Goal: Task Accomplishment & Management: Manage account settings

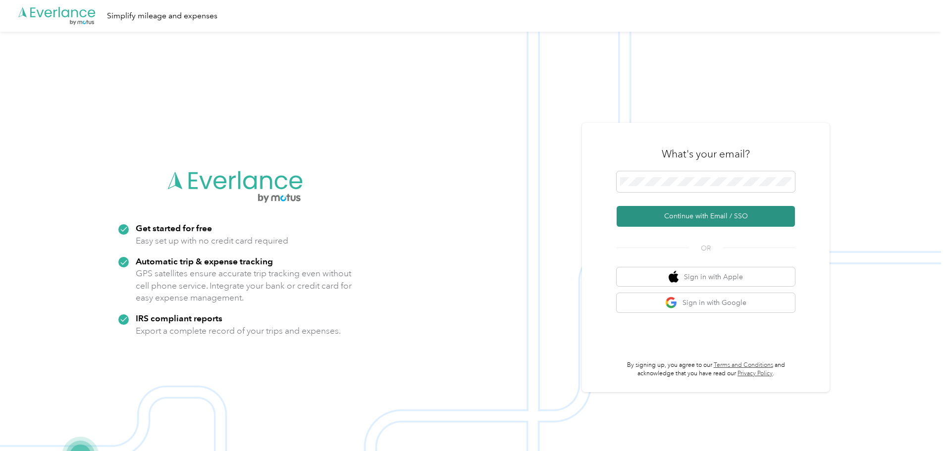
click at [707, 214] on button "Continue with Email / SSO" at bounding box center [706, 216] width 178 height 21
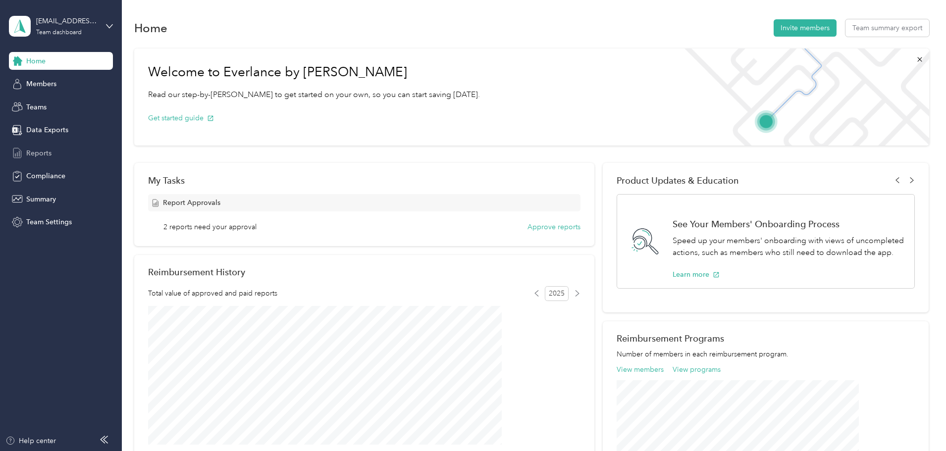
click at [40, 154] on span "Reports" at bounding box center [38, 153] width 25 height 10
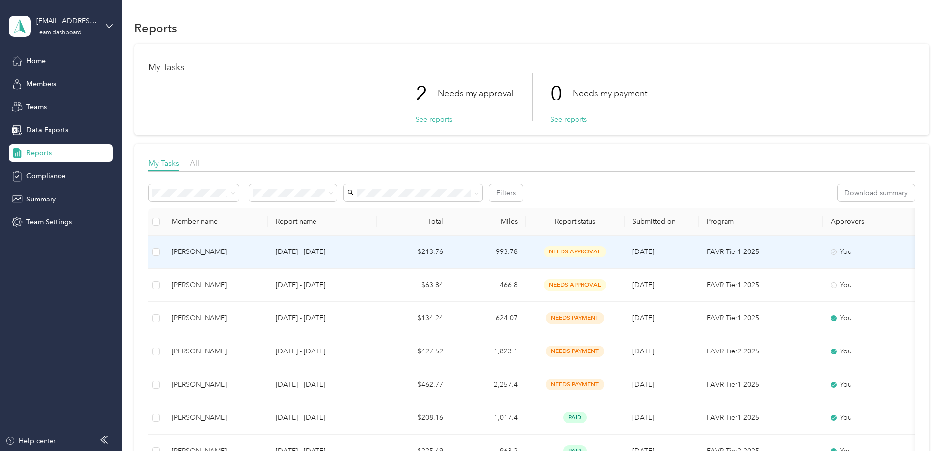
click at [606, 252] on span "needs approval" at bounding box center [575, 251] width 62 height 11
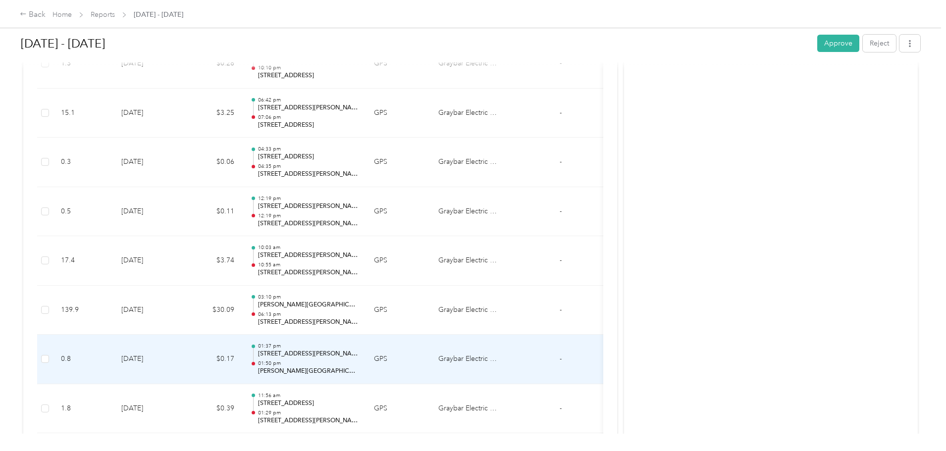
scroll to position [644, 0]
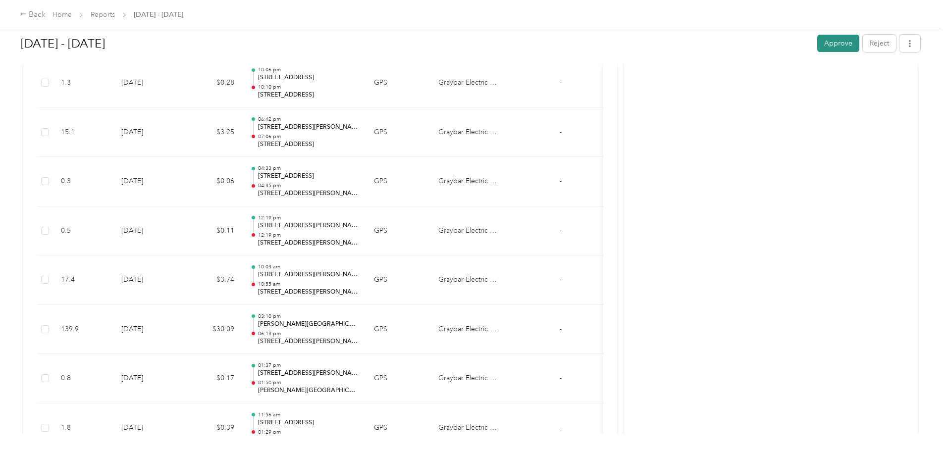
click at [817, 42] on button "Approve" at bounding box center [838, 43] width 42 height 17
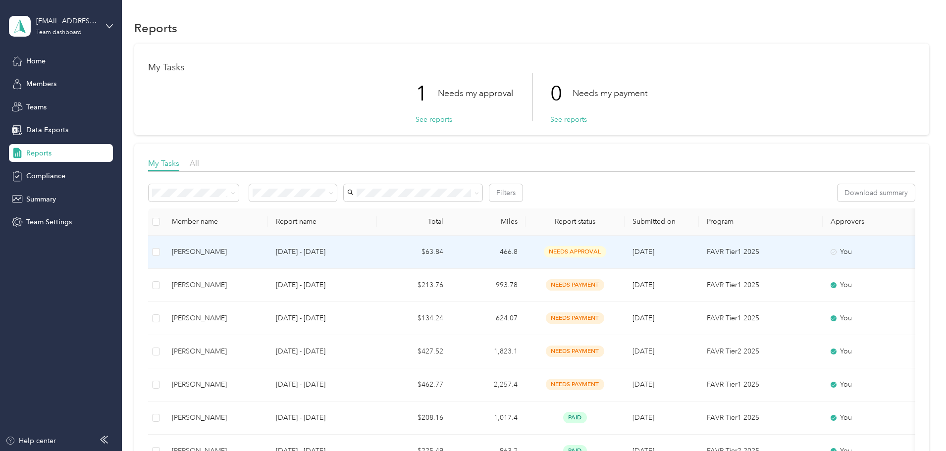
click at [369, 252] on p "[DATE] - [DATE]" at bounding box center [322, 252] width 93 height 11
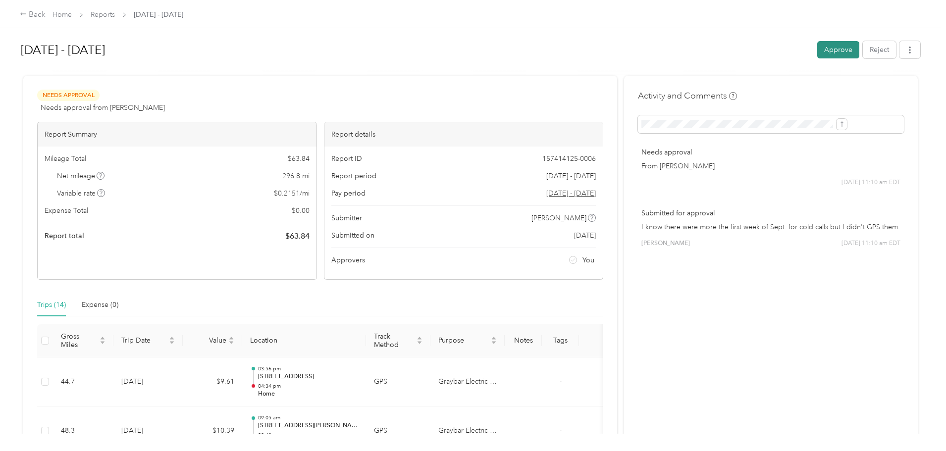
click at [817, 49] on button "Approve" at bounding box center [838, 49] width 42 height 17
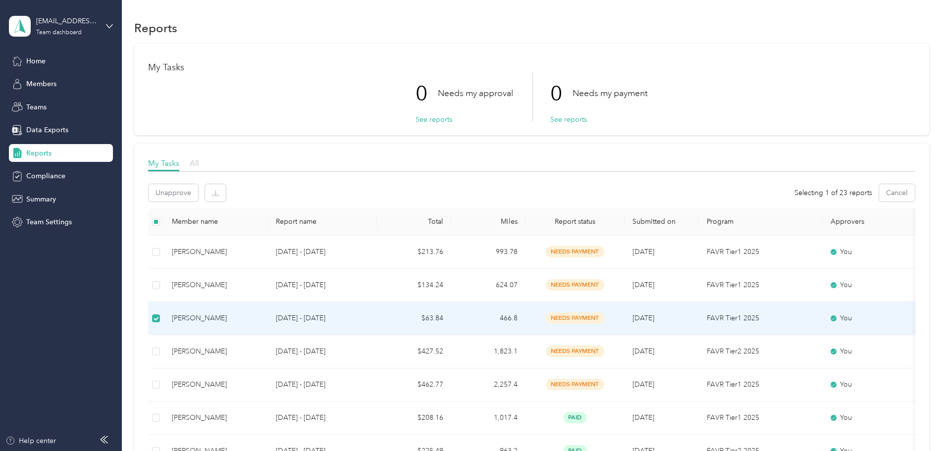
click at [199, 164] on span "All" at bounding box center [194, 163] width 9 height 9
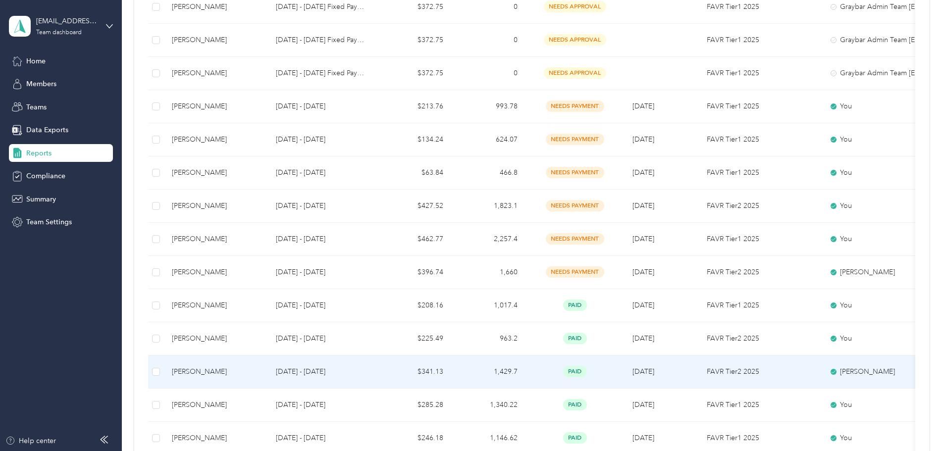
scroll to position [545, 0]
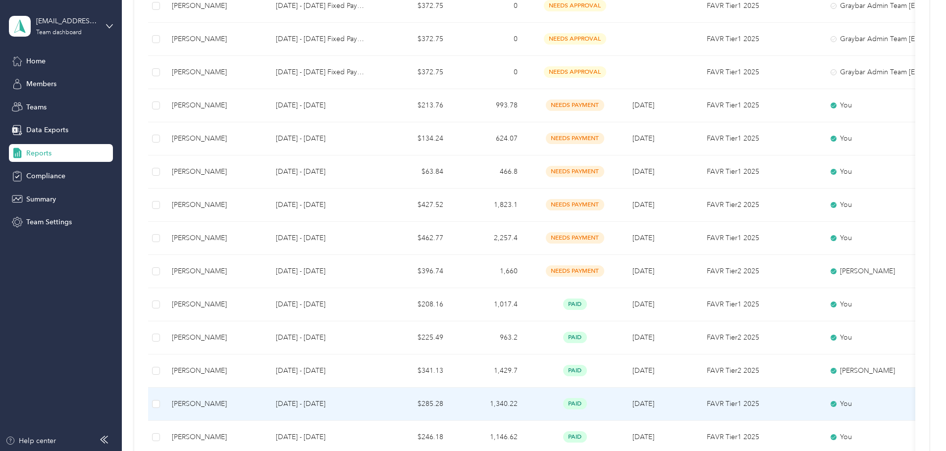
click at [369, 408] on p "[DATE] - [DATE]" at bounding box center [322, 404] width 93 height 11
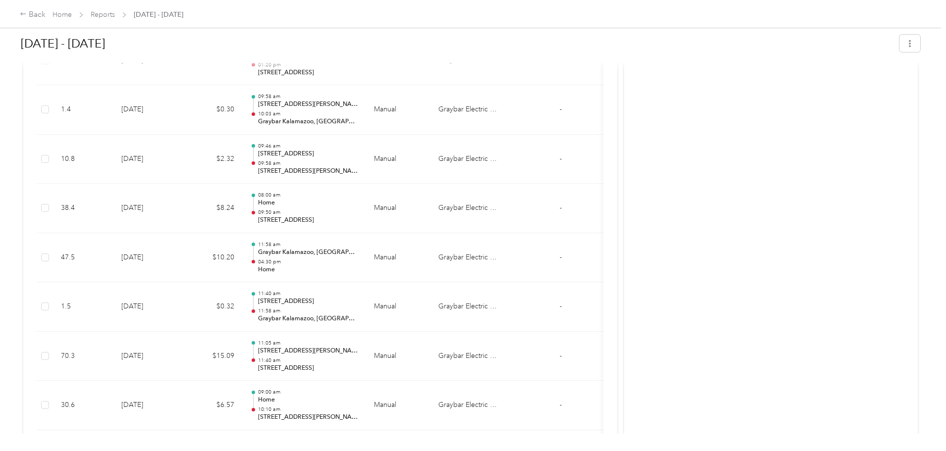
scroll to position [1974, 0]
